Goal: Information Seeking & Learning: Check status

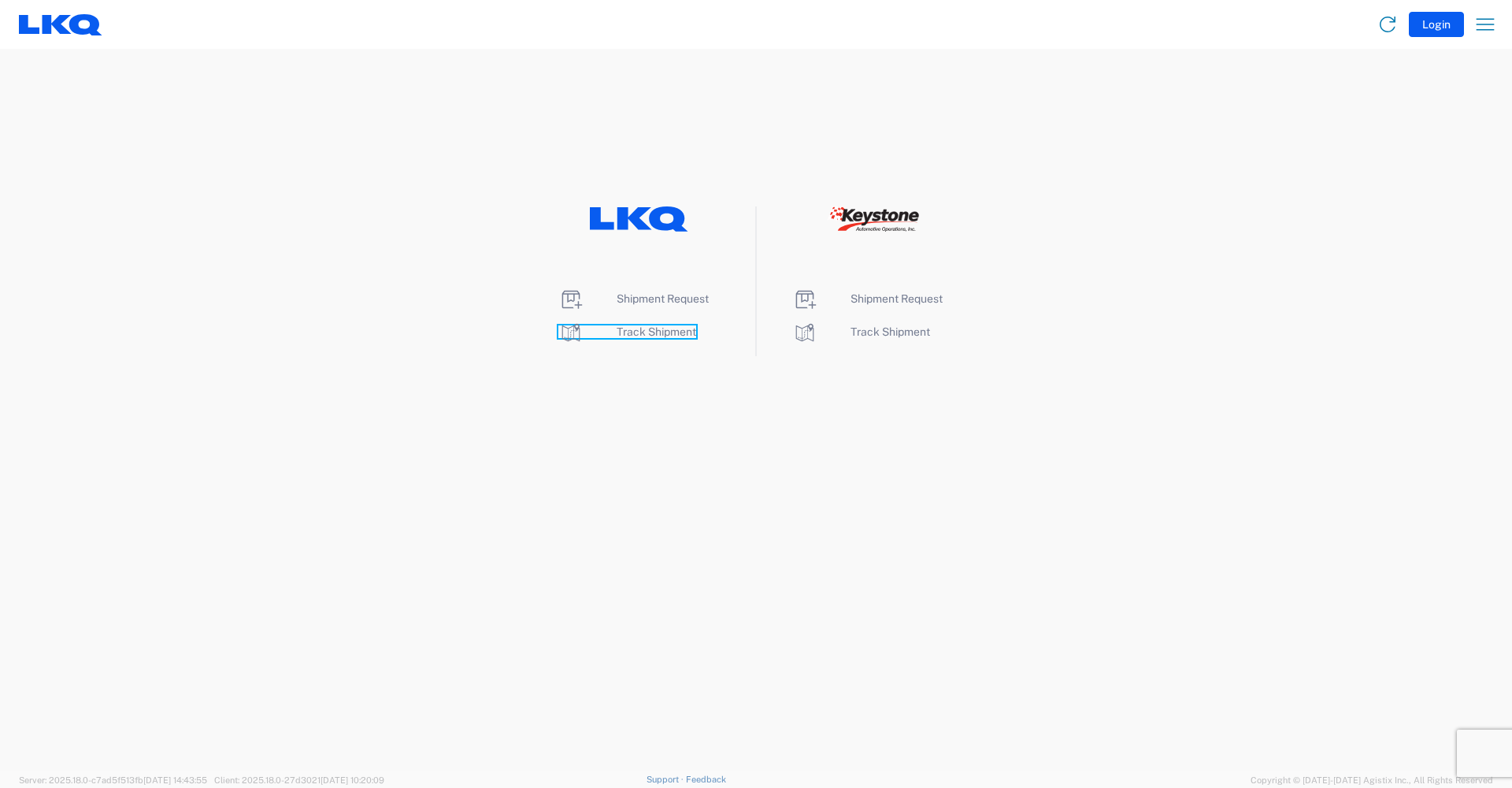
click at [645, 328] on span "Track Shipment" at bounding box center [656, 331] width 79 height 13
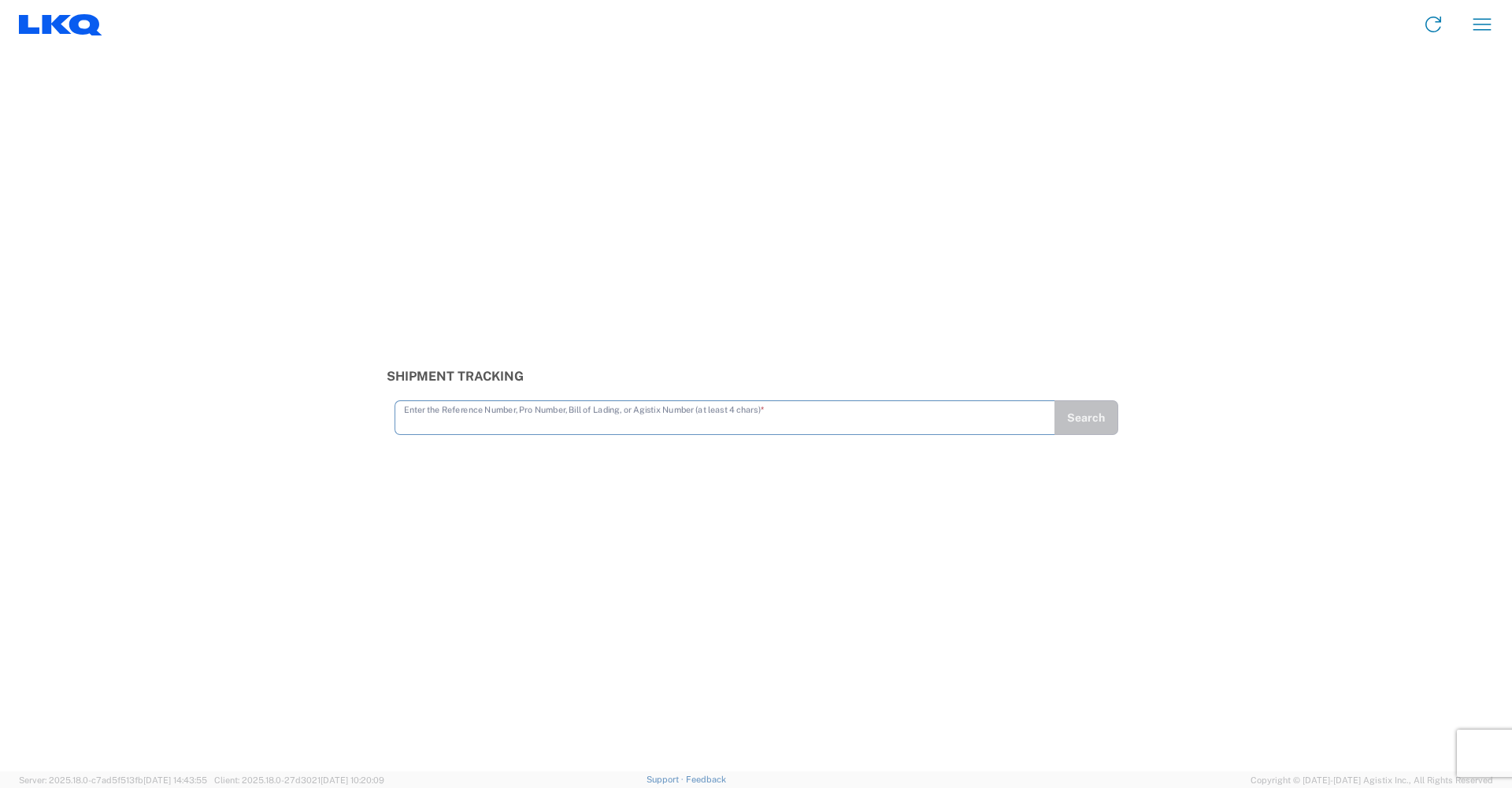
click at [633, 422] on input "text" at bounding box center [725, 416] width 642 height 27
type input "56383299"
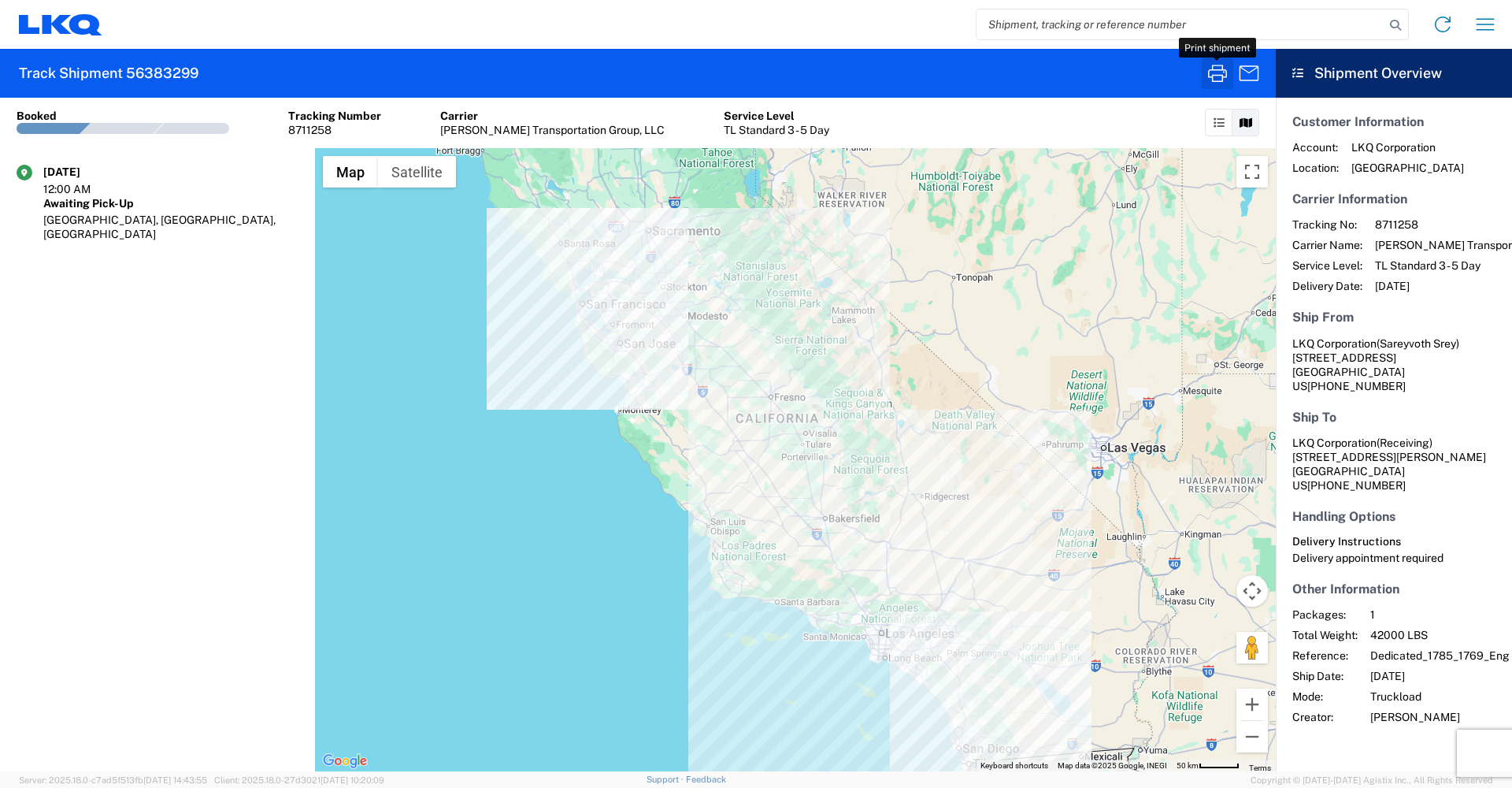
click at [1213, 76] on icon "button" at bounding box center [1217, 73] width 19 height 17
